Goal: Check status: Check status

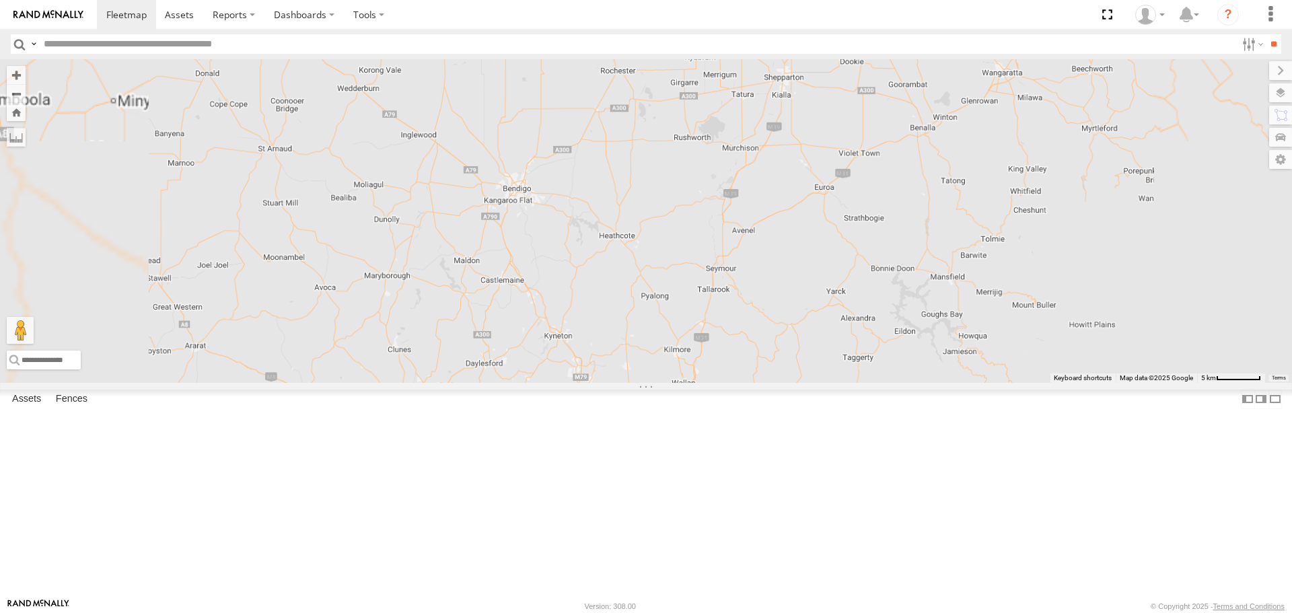
drag, startPoint x: 807, startPoint y: 484, endPoint x: 720, endPoint y: 319, distance: 186.3
click at [720, 319] on div at bounding box center [646, 220] width 1292 height 323
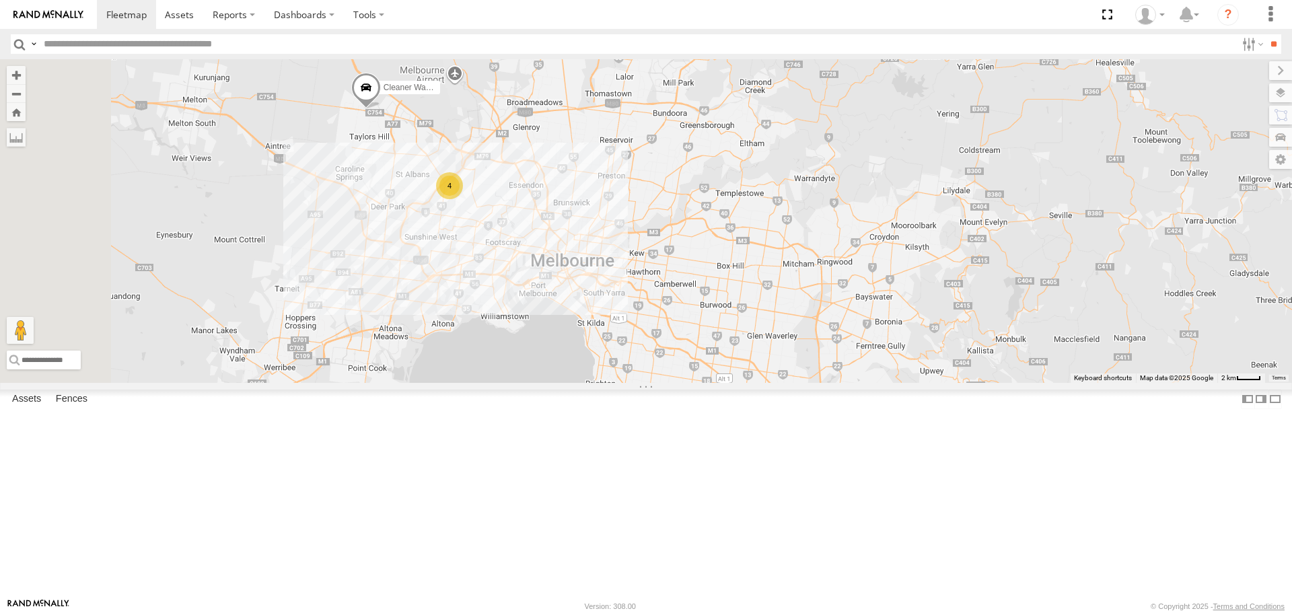
drag, startPoint x: 542, startPoint y: 273, endPoint x: 657, endPoint y: 338, distance: 131.9
click at [657, 338] on div "4 Cleaner Wagon #1" at bounding box center [646, 220] width 1292 height 323
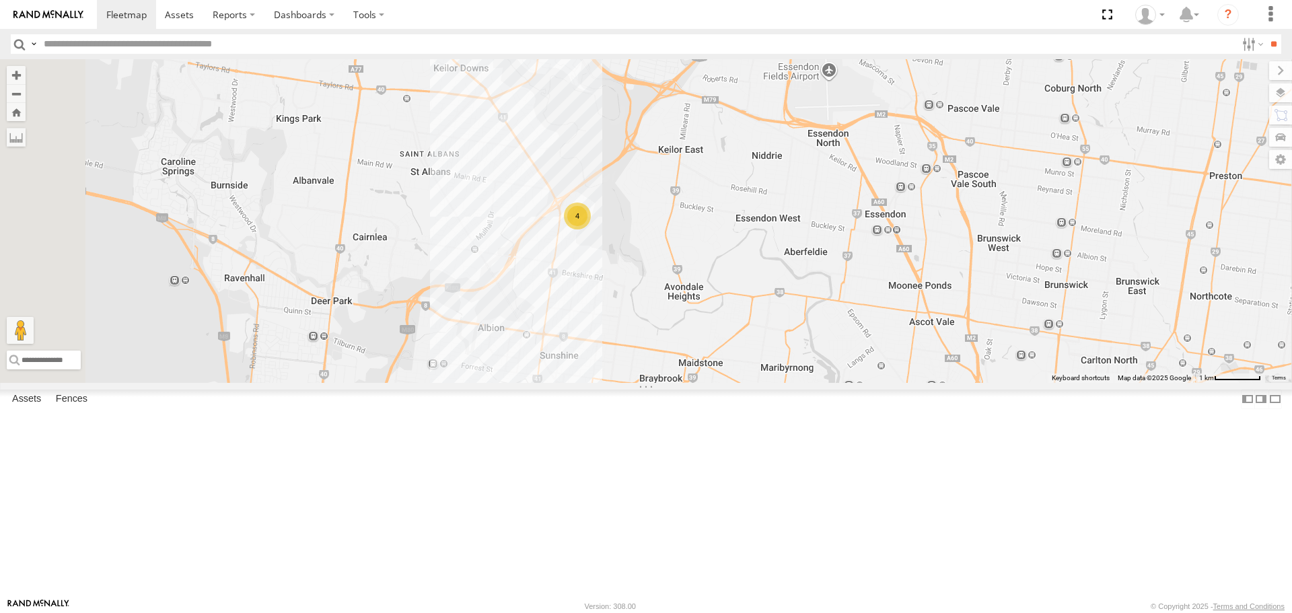
drag, startPoint x: 712, startPoint y: 233, endPoint x: 758, endPoint y: 342, distance: 117.9
click at [591, 229] on div "4" at bounding box center [577, 216] width 27 height 27
